Goal: Task Accomplishment & Management: Manage account settings

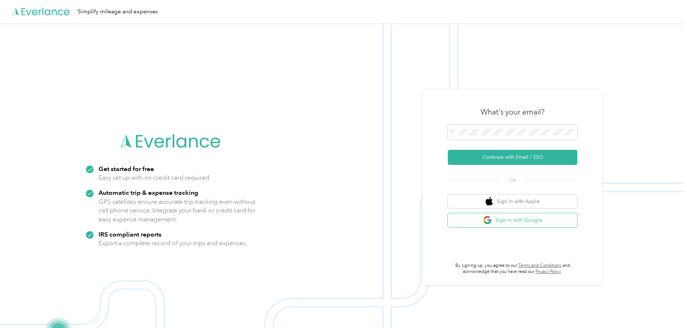
click at [524, 220] on button "Sign in with Google" at bounding box center [513, 220] width 130 height 14
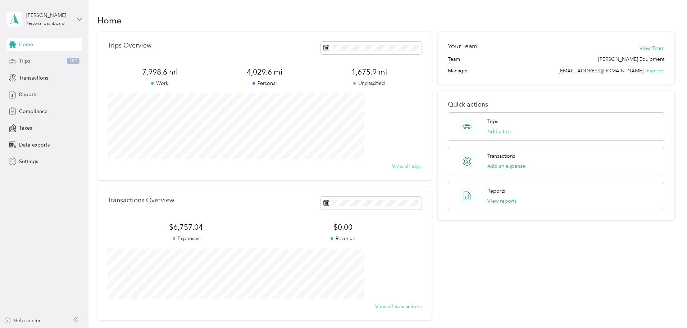
click at [37, 57] on div "Trips 182" at bounding box center [44, 61] width 76 height 13
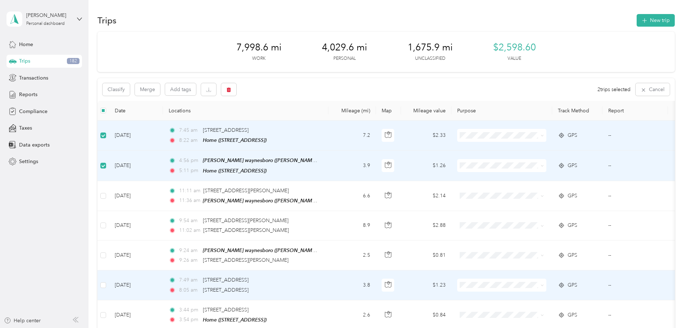
click at [109, 285] on td at bounding box center [103, 284] width 12 height 29
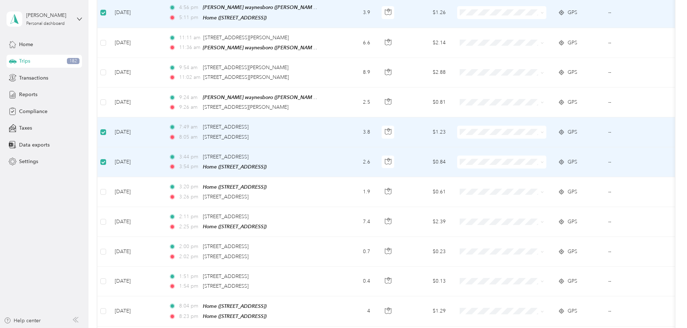
scroll to position [156, 0]
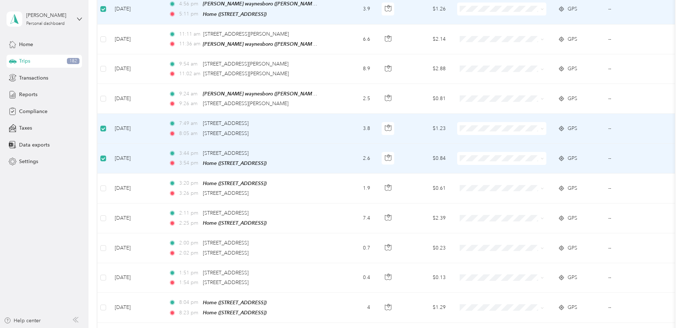
click at [679, 145] on div "Trips New trip 7,998.6 mi Work 4,029.6 mi Personal 1,675.9 mi Unclassified $2,5…" at bounding box center [385, 323] width 595 height 959
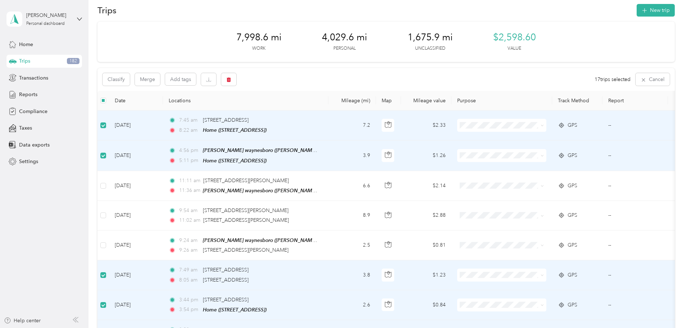
scroll to position [0, 0]
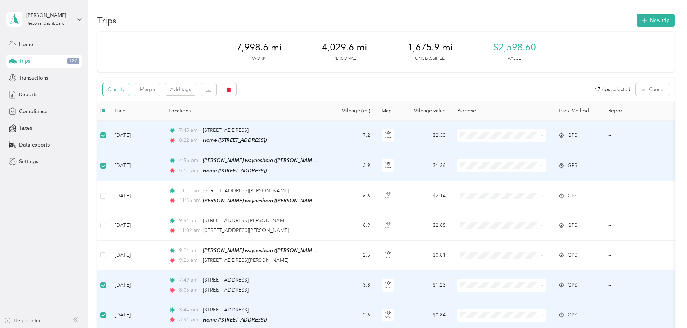
click at [130, 87] on button "Classify" at bounding box center [116, 89] width 27 height 13
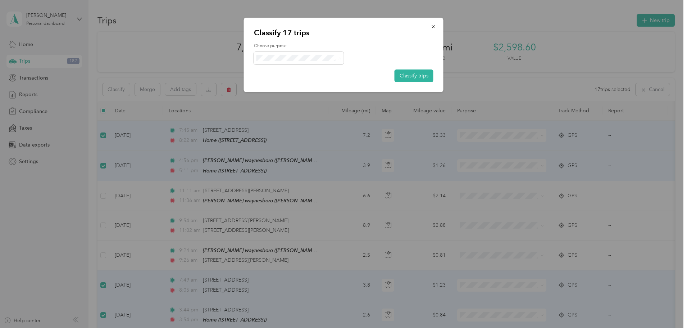
click at [287, 84] on span "Personal" at bounding box center [307, 84] width 70 height 8
click at [400, 74] on button "Classify trips" at bounding box center [414, 75] width 39 height 13
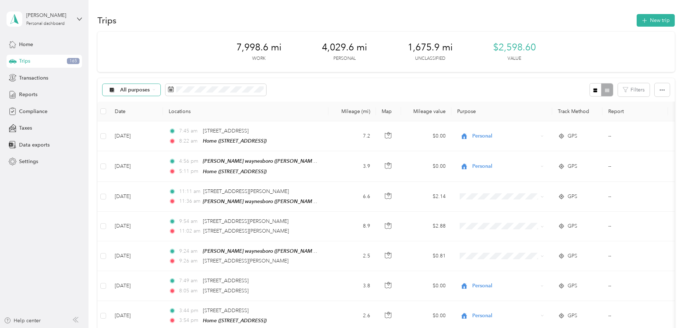
click at [161, 88] on div "All purposes" at bounding box center [132, 90] width 58 height 12
click at [177, 113] on span "Unclassified" at bounding box center [203, 116] width 70 height 8
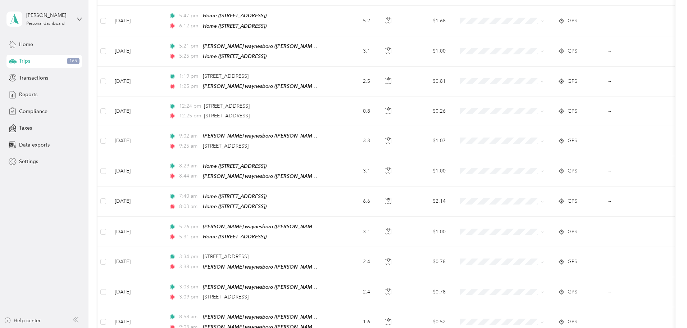
scroll to position [259, 0]
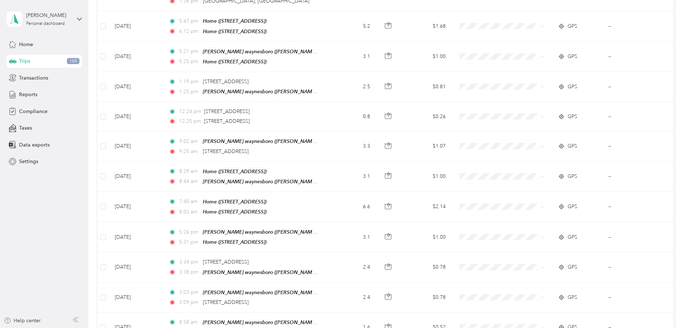
click at [121, 122] on div "7,998.6 mi Work 4,144.5 mi Personal 1,561 mi Unclassified $2,598.60 Value Uncla…" at bounding box center [385, 217] width 577 height 891
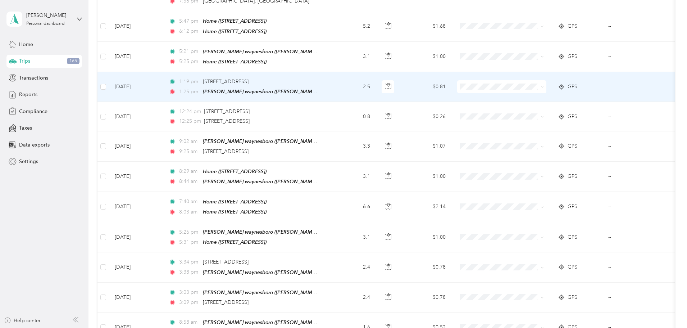
click at [109, 83] on td at bounding box center [103, 87] width 12 height 30
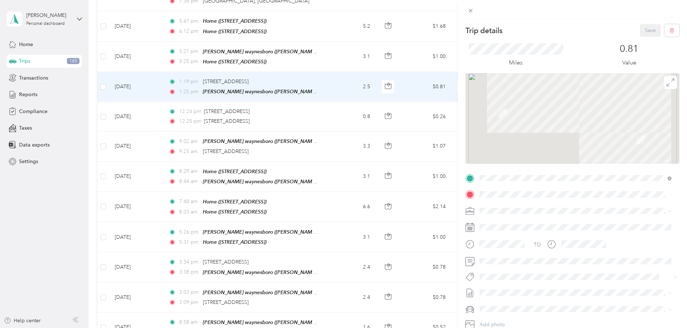
click at [151, 85] on div "Trip details Save This trip cannot be edited because it is either under review,…" at bounding box center [343, 164] width 687 height 328
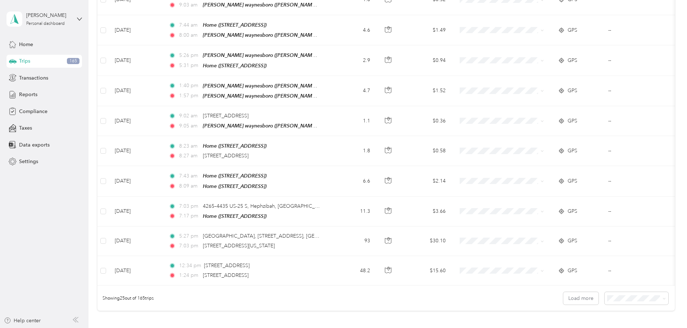
scroll to position [589, 0]
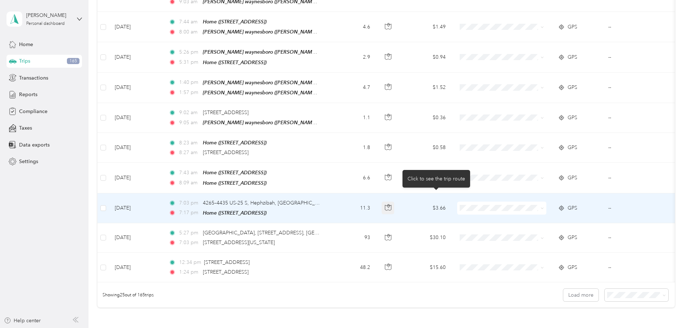
click at [395, 201] on button "button" at bounding box center [388, 207] width 13 height 13
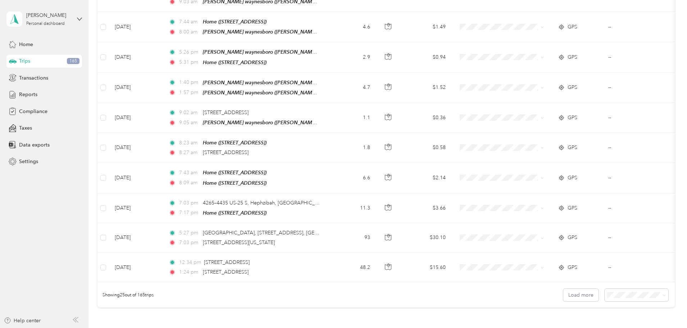
click at [455, 285] on div "Showing 25 out of 165 trips Load more" at bounding box center [385, 294] width 577 height 25
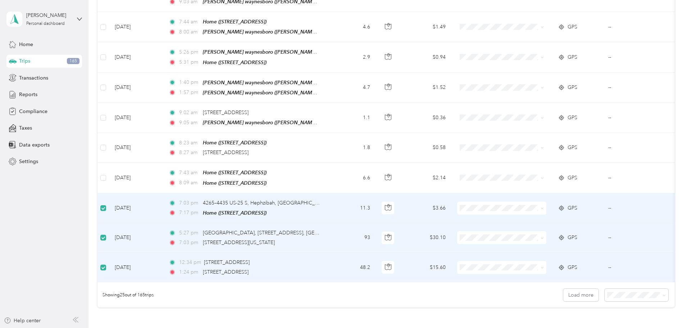
click at [535, 214] on ol "[PERSON_NAME] Equipment Personal" at bounding box center [551, 214] width 93 height 25
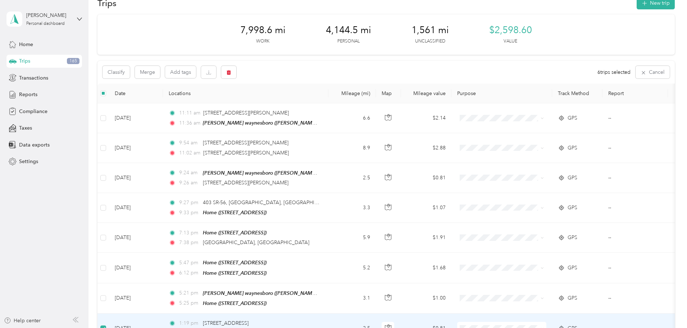
scroll to position [0, 0]
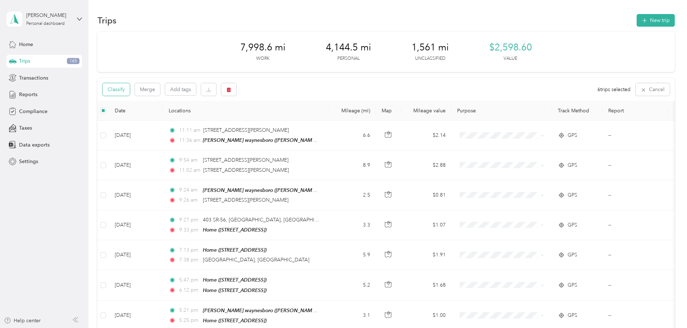
click at [130, 87] on button "Classify" at bounding box center [116, 89] width 27 height 13
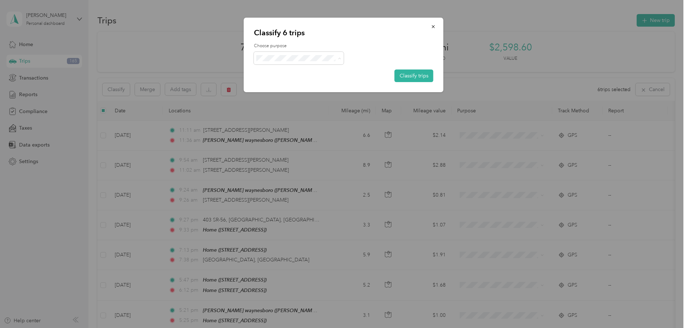
click at [291, 73] on li "[PERSON_NAME] Equipment" at bounding box center [300, 71] width 93 height 13
click at [410, 77] on button "Classify trips" at bounding box center [414, 75] width 39 height 13
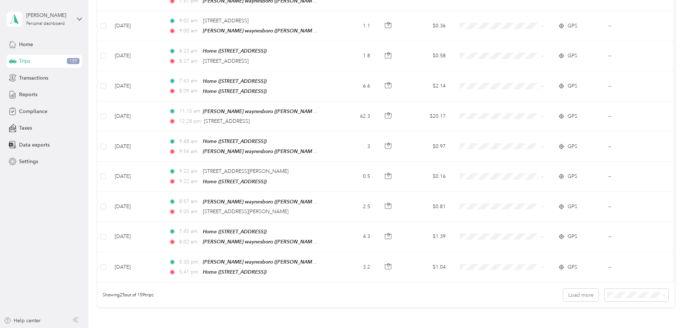
scroll to position [587, 0]
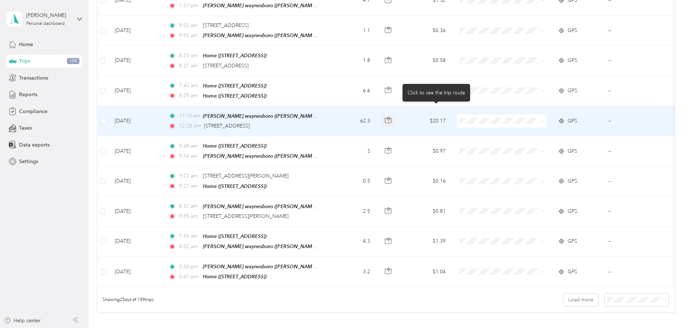
click at [395, 114] on button "button" at bounding box center [388, 120] width 13 height 13
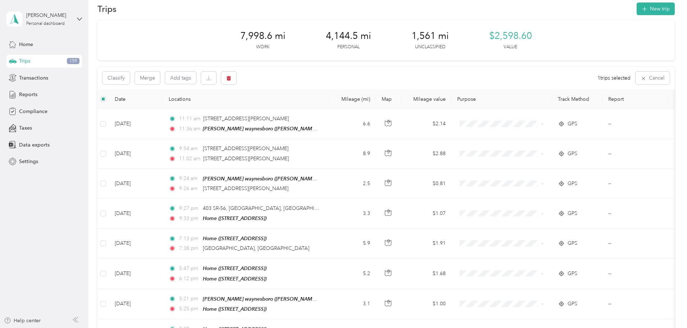
scroll to position [0, 0]
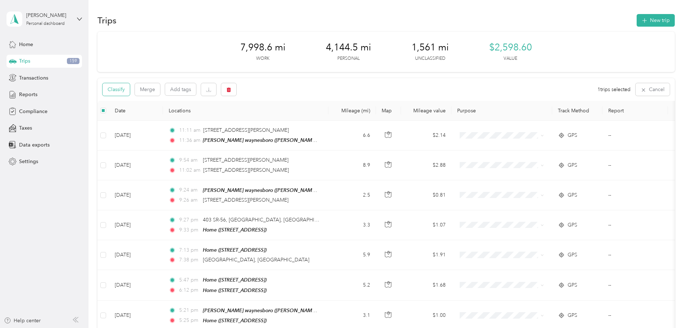
click at [130, 90] on button "Classify" at bounding box center [116, 89] width 27 height 13
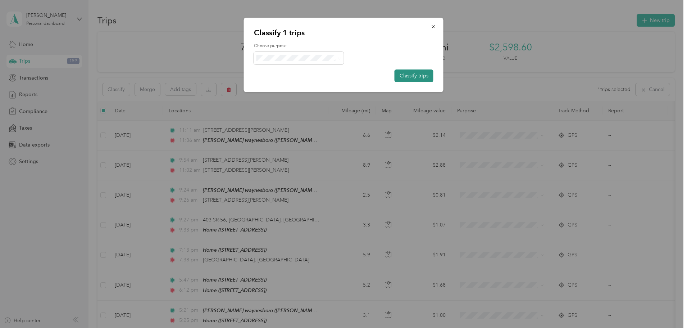
click at [409, 75] on button "Classify trips" at bounding box center [414, 75] width 39 height 13
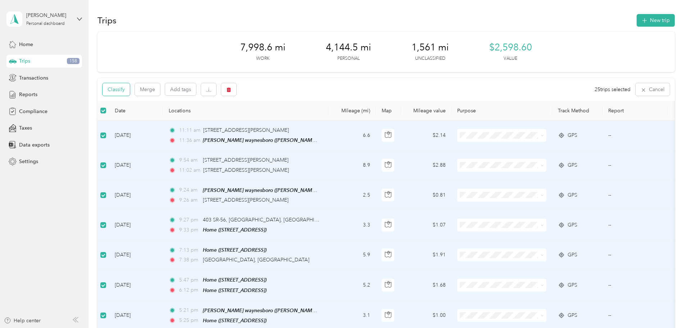
click at [130, 88] on button "Classify" at bounding box center [116, 89] width 27 height 13
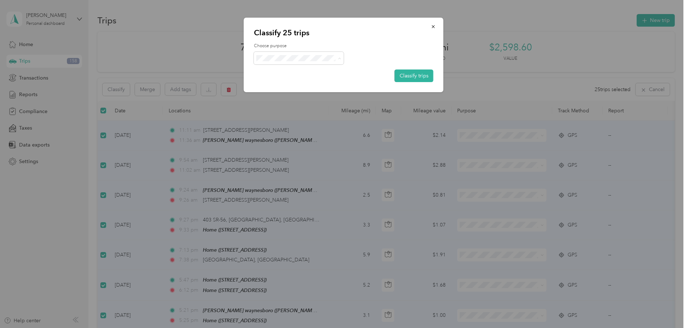
click at [280, 85] on span "Personal" at bounding box center [311, 84] width 79 height 8
click at [400, 76] on button "Classify trips" at bounding box center [414, 75] width 39 height 13
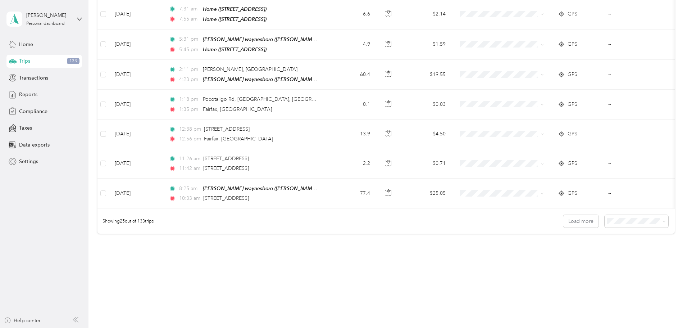
scroll to position [582, 0]
